Goal: Information Seeking & Learning: Check status

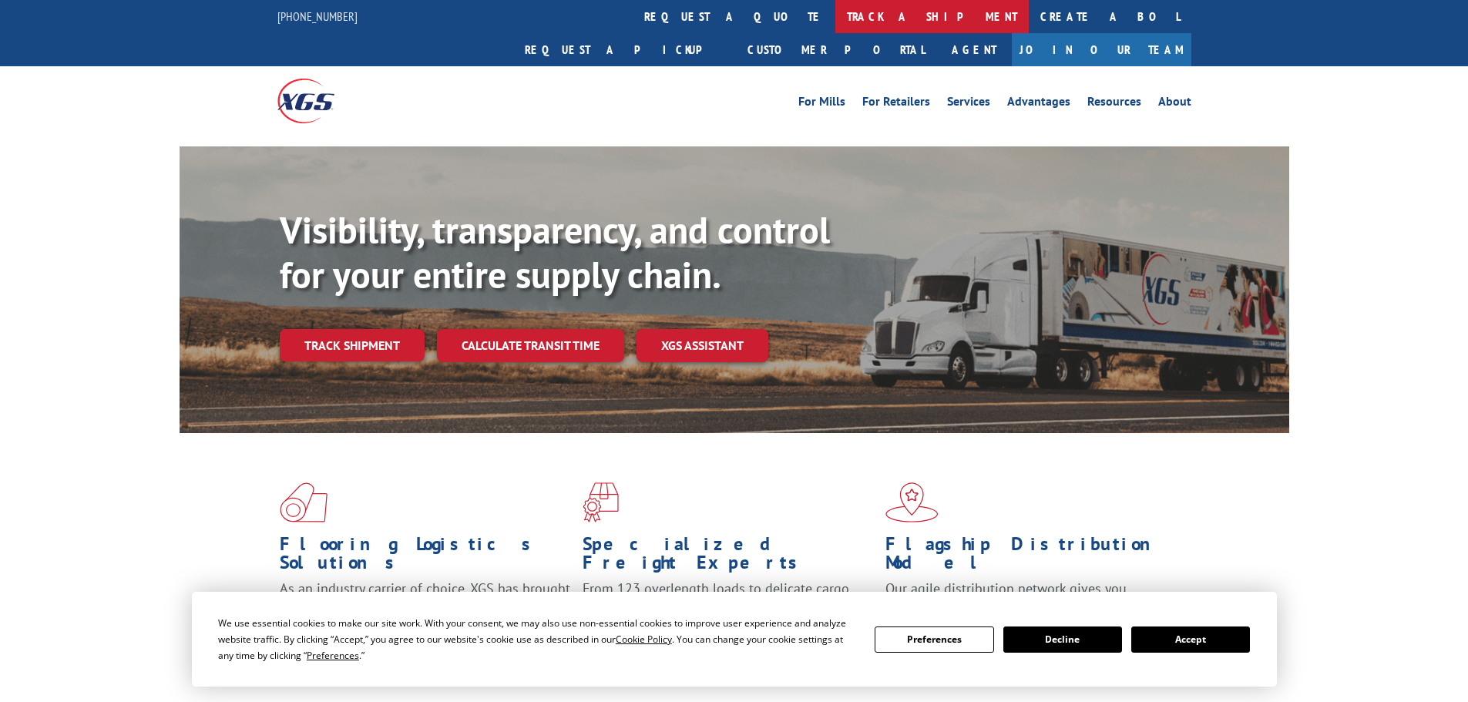
click at [835, 15] on link "track a shipment" at bounding box center [931, 16] width 193 height 33
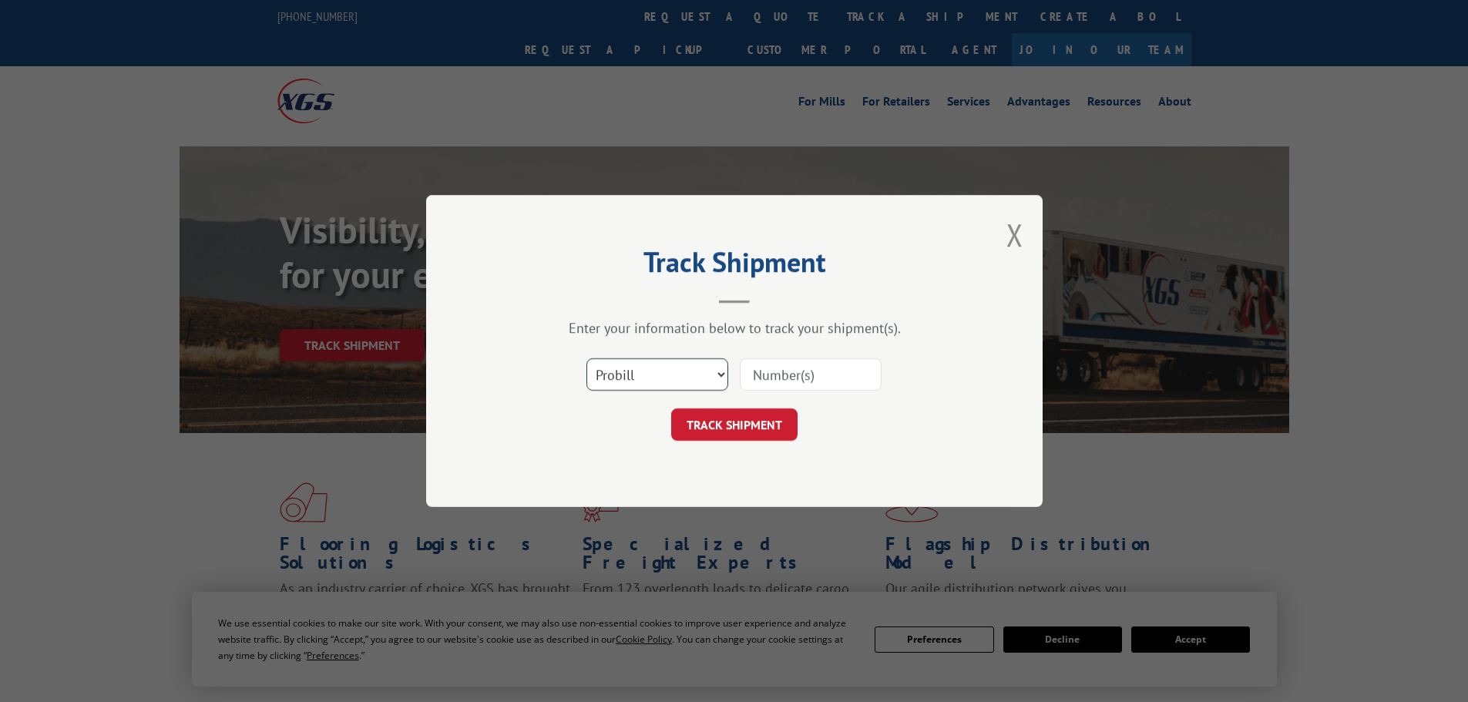
click at [637, 378] on select "Select category... Probill BOL PO" at bounding box center [657, 374] width 142 height 32
select select "bol"
click at [586, 358] on select "Select category... Probill BOL PO" at bounding box center [657, 374] width 142 height 32
click at [764, 375] on input at bounding box center [811, 374] width 142 height 32
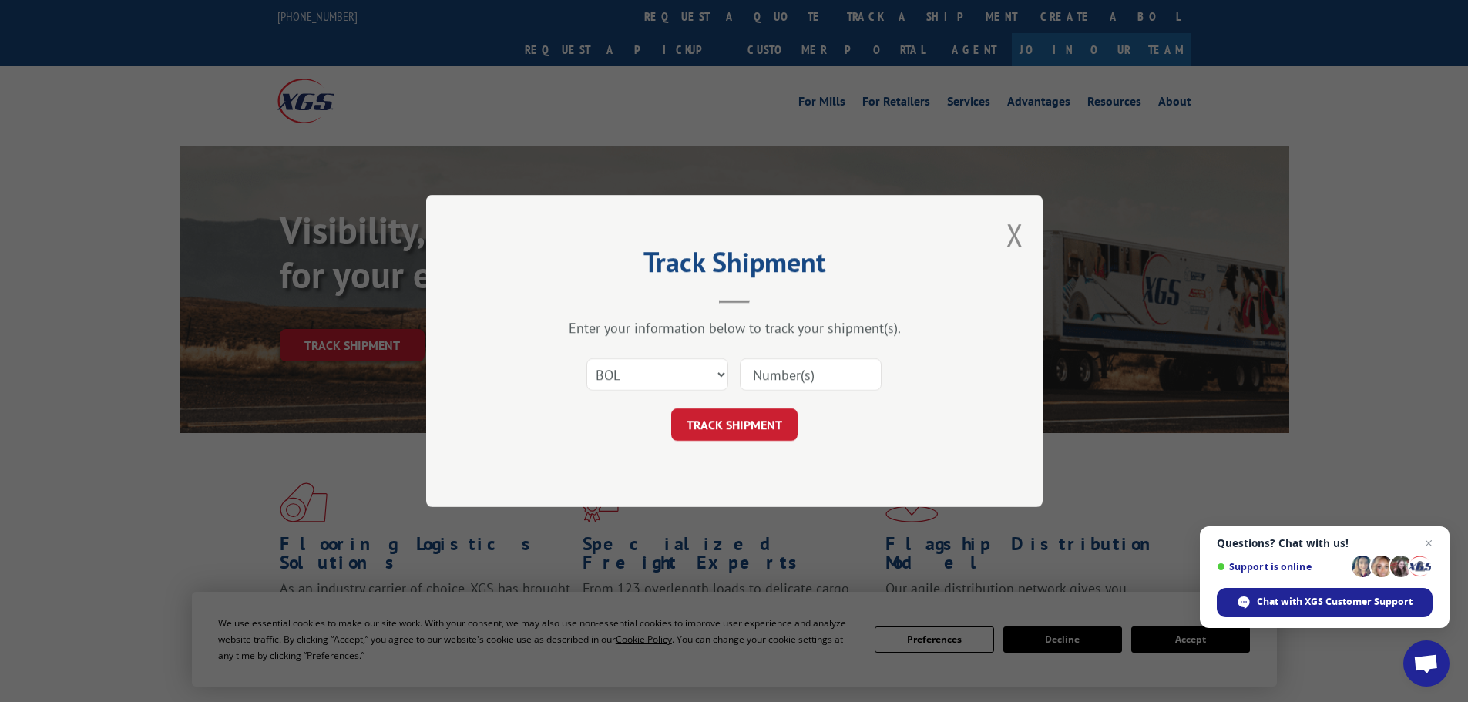
paste input "7040194"
type input "7040194"
click at [754, 419] on button "TRACK SHIPMENT" at bounding box center [734, 424] width 126 height 32
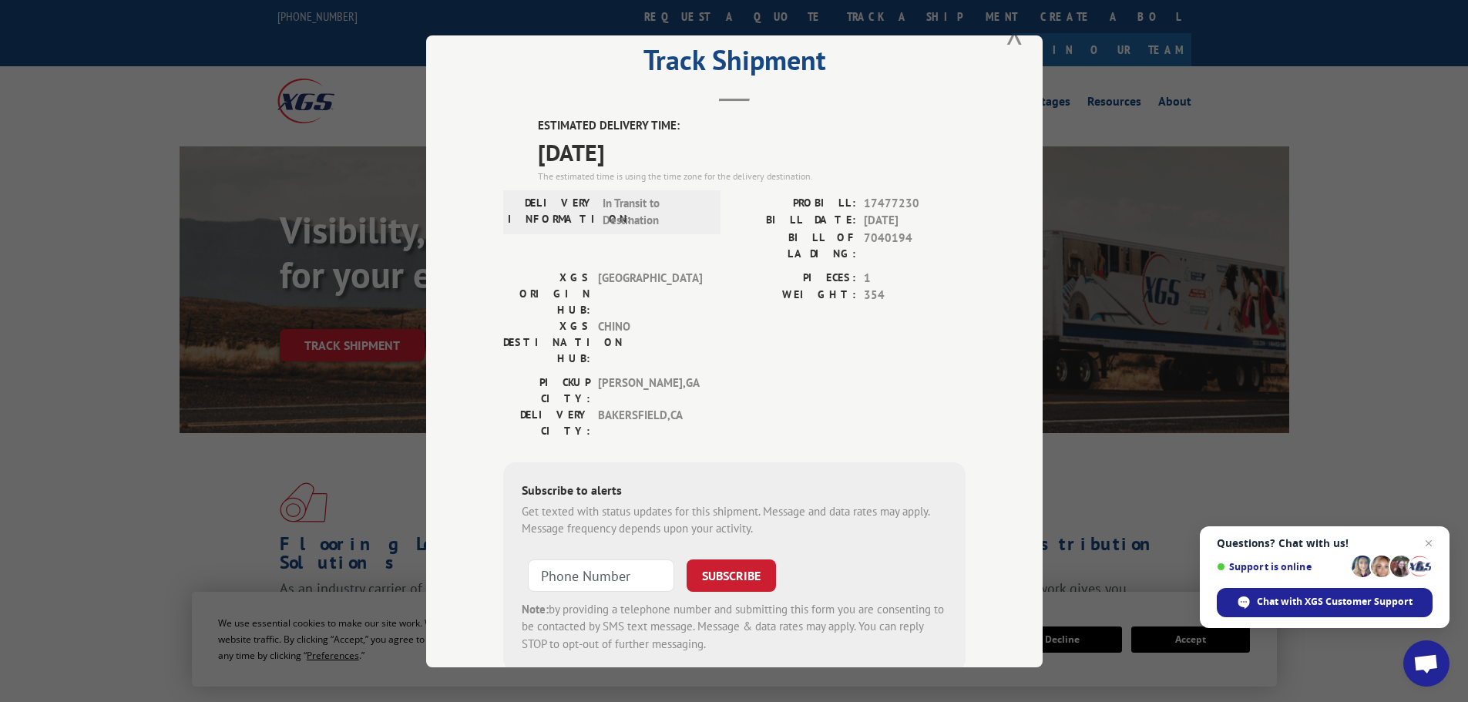
scroll to position [62, 0]
